Goal: Use online tool/utility: Utilize a website feature to perform a specific function

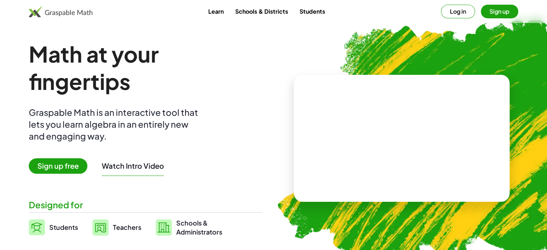
click at [458, 10] on button "Log in" at bounding box center [458, 12] width 34 height 14
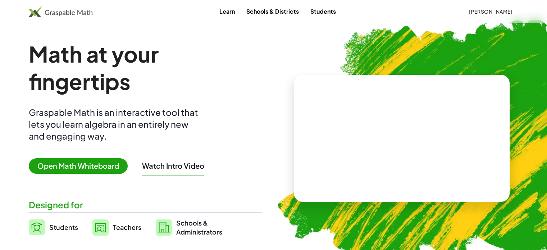
click at [94, 167] on span "Open Math Whiteboard" at bounding box center [78, 165] width 99 height 15
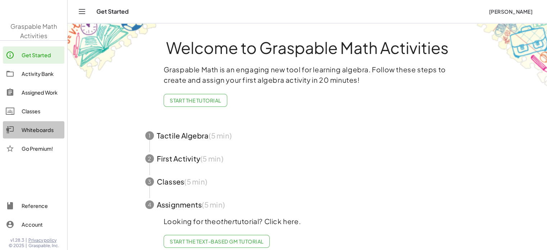
click at [36, 128] on div "Whiteboards" at bounding box center [42, 130] width 40 height 9
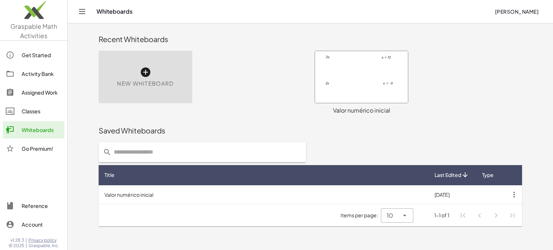
click at [145, 72] on icon at bounding box center [146, 73] width 12 height 12
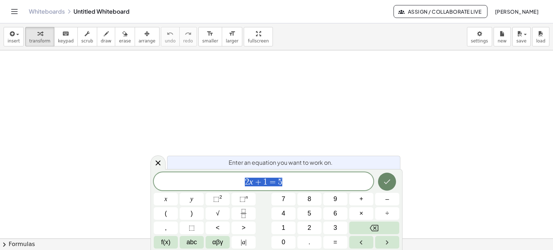
click at [392, 180] on button "Done" at bounding box center [387, 182] width 18 height 18
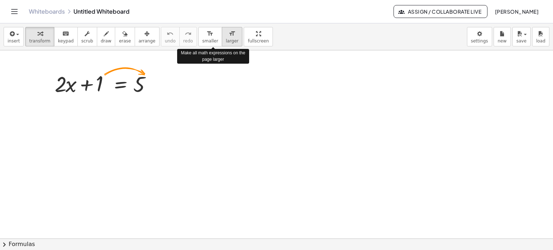
click at [228, 35] on icon "format_size" at bounding box center [231, 34] width 7 height 9
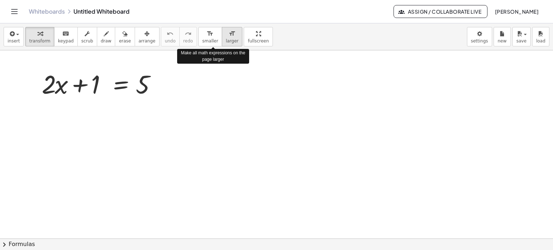
click at [228, 35] on icon "format_size" at bounding box center [231, 34] width 7 height 9
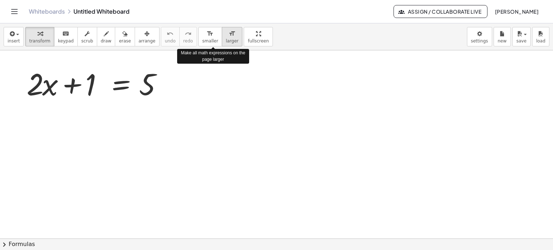
click at [228, 35] on icon "format_size" at bounding box center [231, 34] width 7 height 9
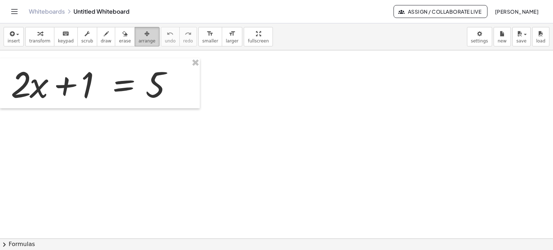
click at [139, 38] on span "arrange" at bounding box center [147, 40] width 17 height 5
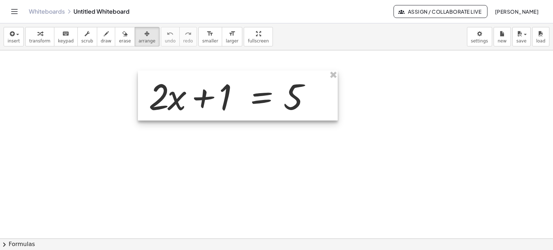
drag, startPoint x: 109, startPoint y: 87, endPoint x: 230, endPoint y: 94, distance: 121.1
click at [230, 94] on div at bounding box center [238, 96] width 200 height 50
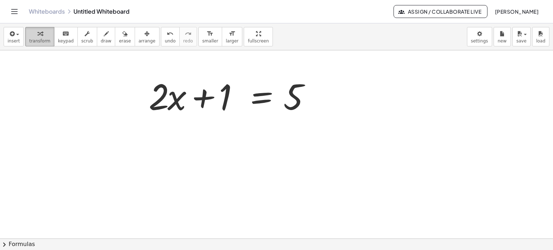
click at [44, 36] on div "button" at bounding box center [39, 33] width 21 height 9
click at [75, 98] on div at bounding box center [276, 238] width 553 height 377
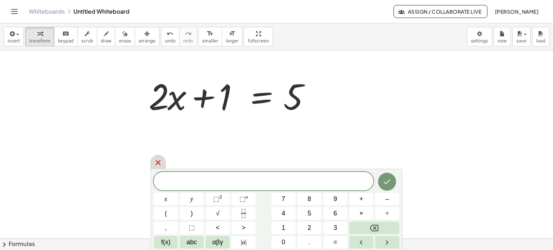
click at [158, 163] on icon at bounding box center [157, 162] width 5 height 5
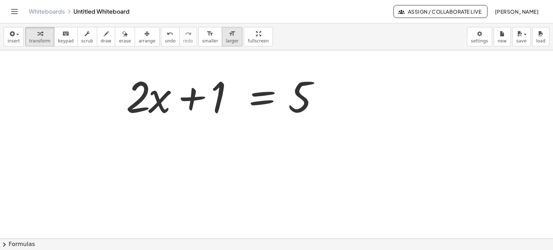
click at [228, 35] on icon "format_size" at bounding box center [231, 34] width 7 height 9
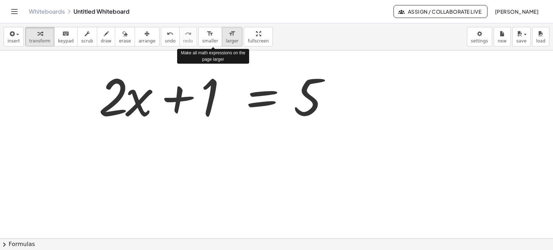
click at [226, 36] on div "format_size" at bounding box center [232, 33] width 13 height 9
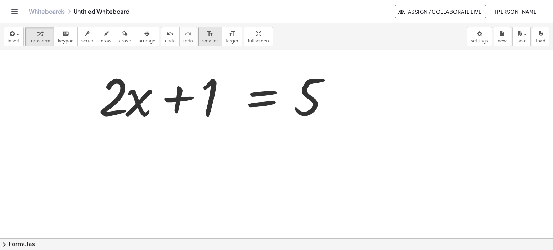
click at [207, 37] on icon "format_size" at bounding box center [210, 34] width 7 height 9
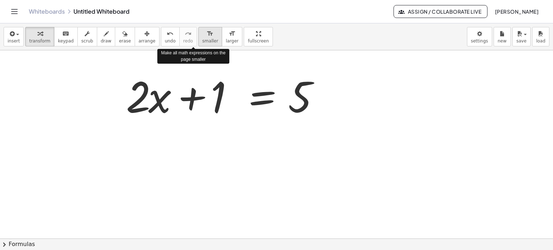
click at [207, 37] on icon "format_size" at bounding box center [210, 34] width 7 height 9
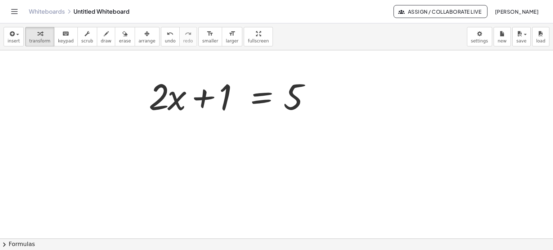
click at [314, 16] on div "Whiteboards Untitled Whiteboard Assign / Collaborate Live [PERSON_NAME][GEOGRAP…" at bounding box center [276, 11] width 535 height 23
